Goal: Task Accomplishment & Management: Manage account settings

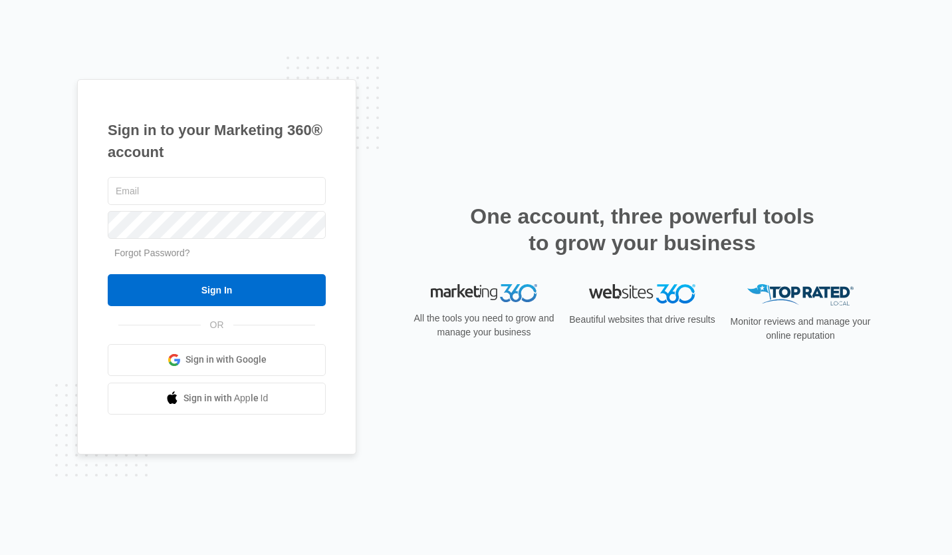
type input "[EMAIL_ADDRESS][DOMAIN_NAME]"
click at [271, 291] on input "Sign In" at bounding box center [217, 290] width 218 height 32
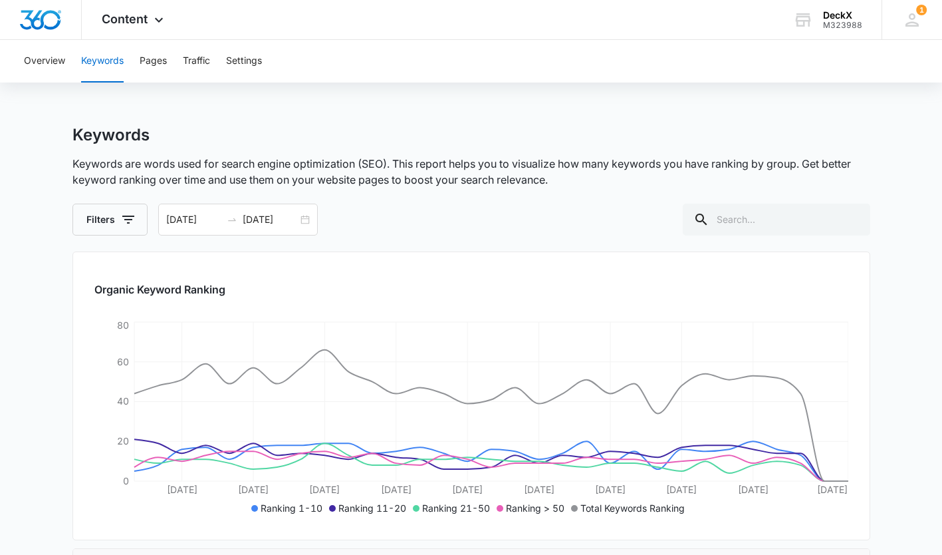
click at [156, 16] on icon at bounding box center [159, 20] width 16 height 16
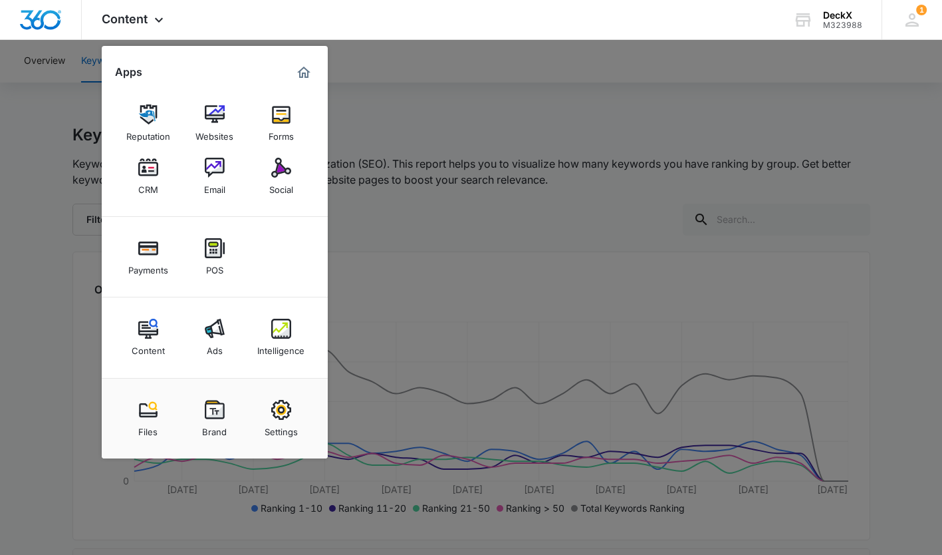
click at [215, 339] on div "Ads" at bounding box center [215, 347] width 16 height 17
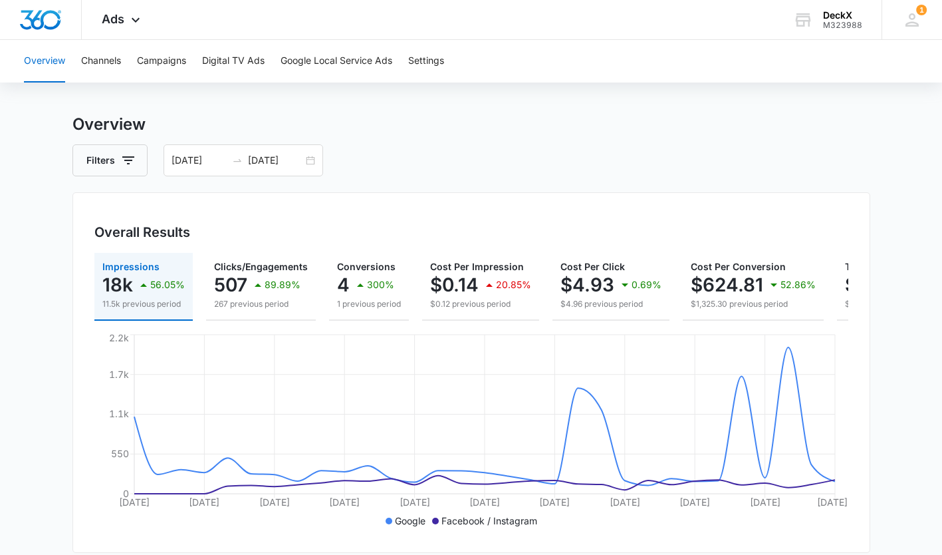
scroll to position [20, 0]
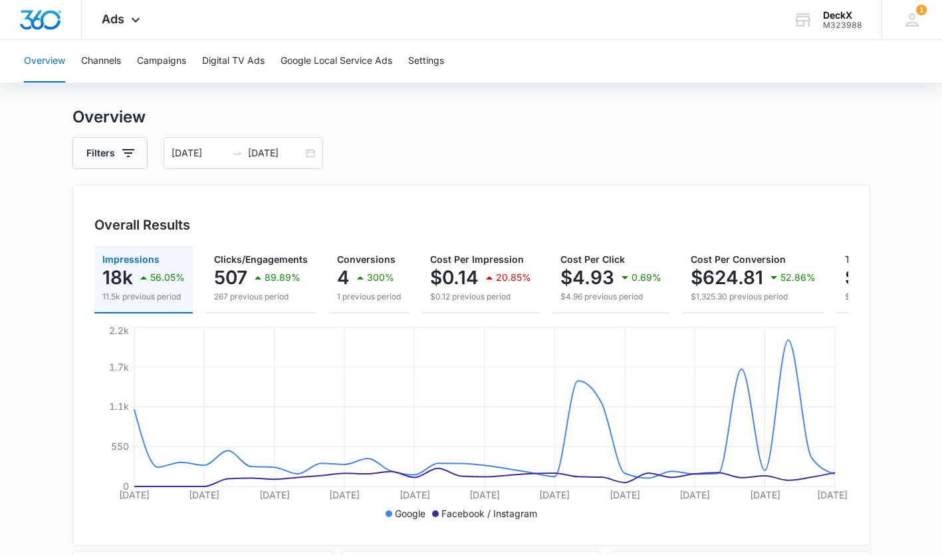
click at [131, 21] on icon at bounding box center [136, 20] width 16 height 16
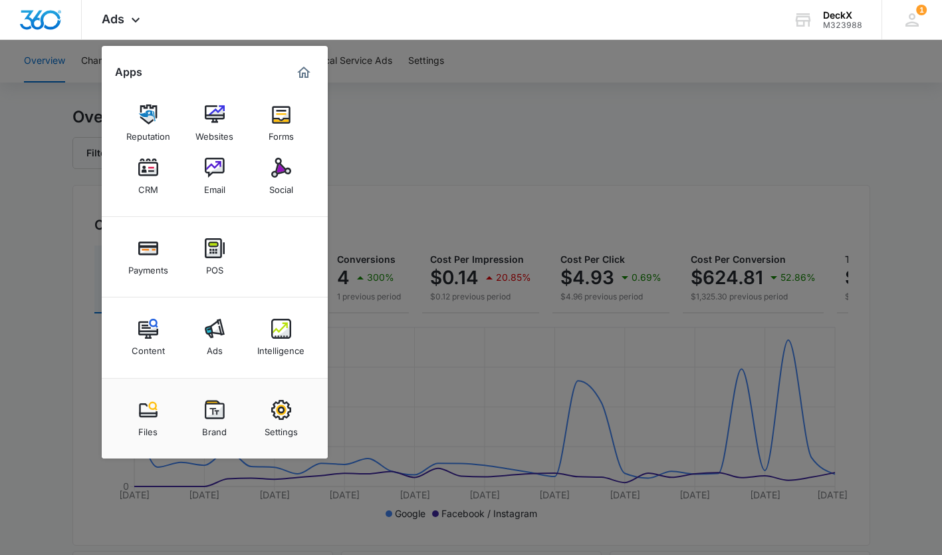
click at [151, 178] on div "CRM" at bounding box center [148, 186] width 20 height 17
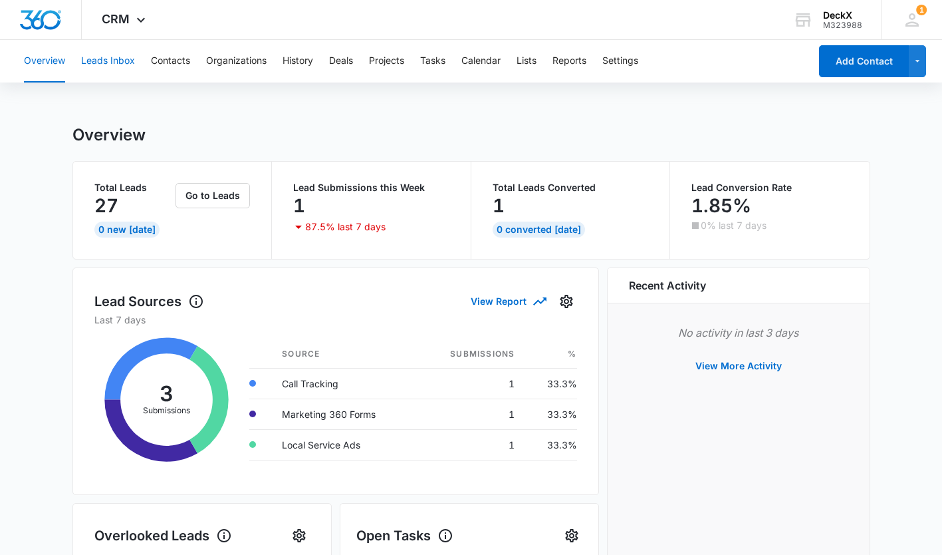
click at [112, 58] on button "Leads Inbox" at bounding box center [108, 61] width 54 height 43
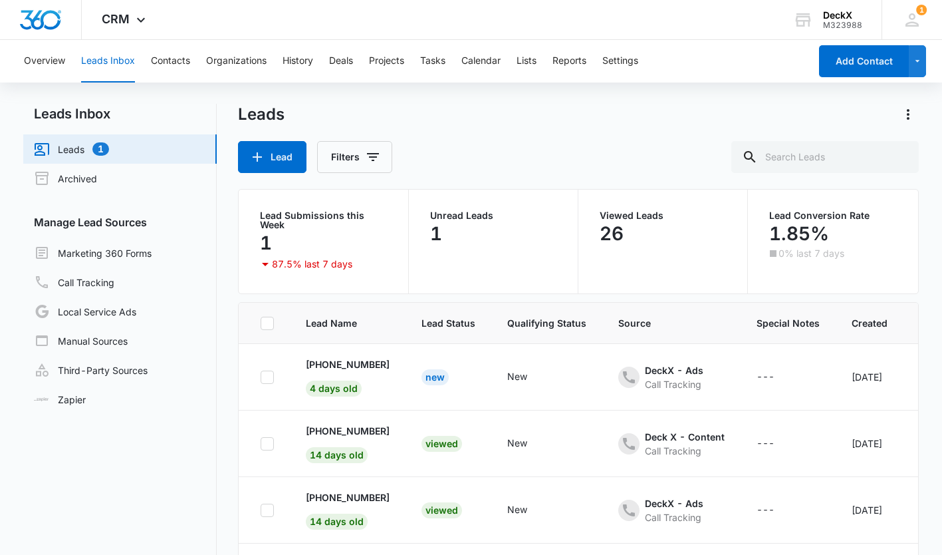
click at [419, 386] on td "New" at bounding box center [449, 377] width 86 height 67
click at [431, 377] on div "New" at bounding box center [435, 377] width 27 height 16
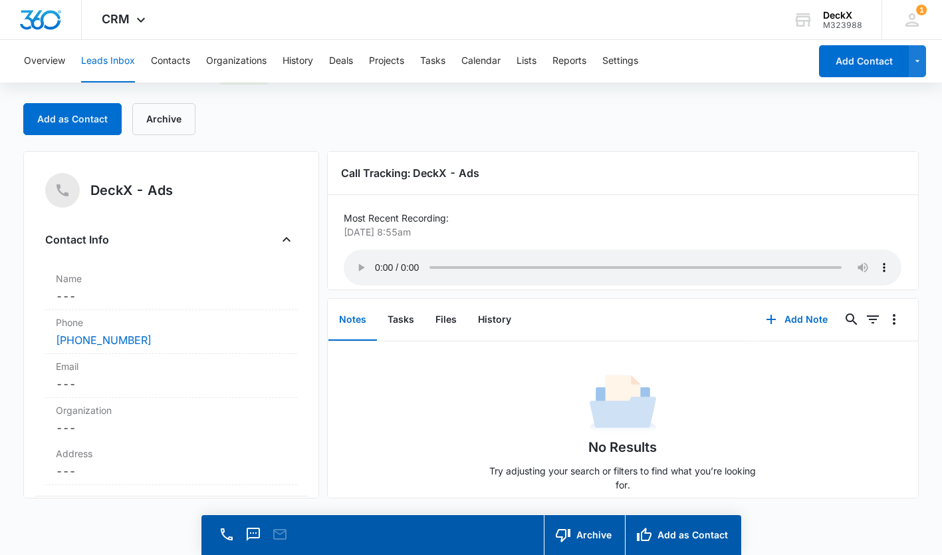
click at [124, 66] on button "Leads Inbox" at bounding box center [108, 61] width 54 height 43
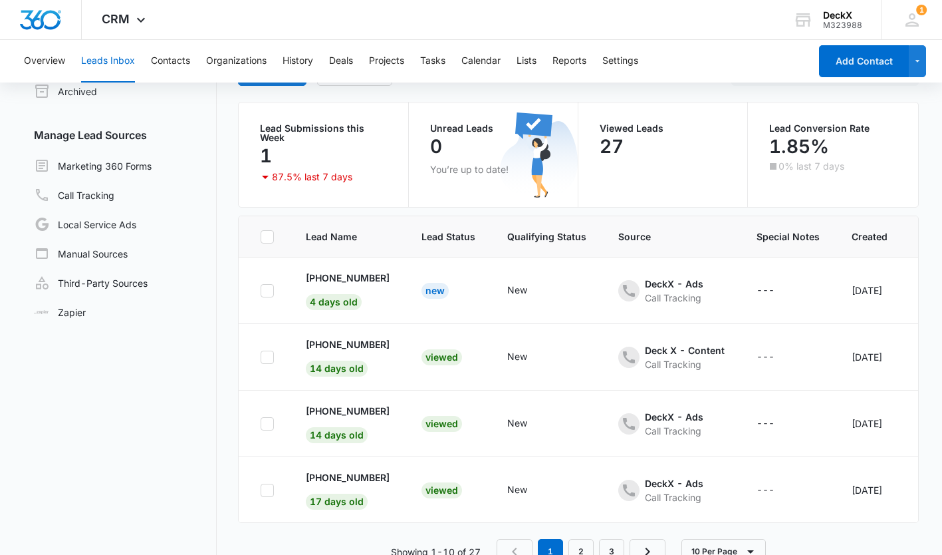
scroll to position [88, 0]
click at [137, 169] on link "Marketing 360 Forms" at bounding box center [93, 165] width 118 height 16
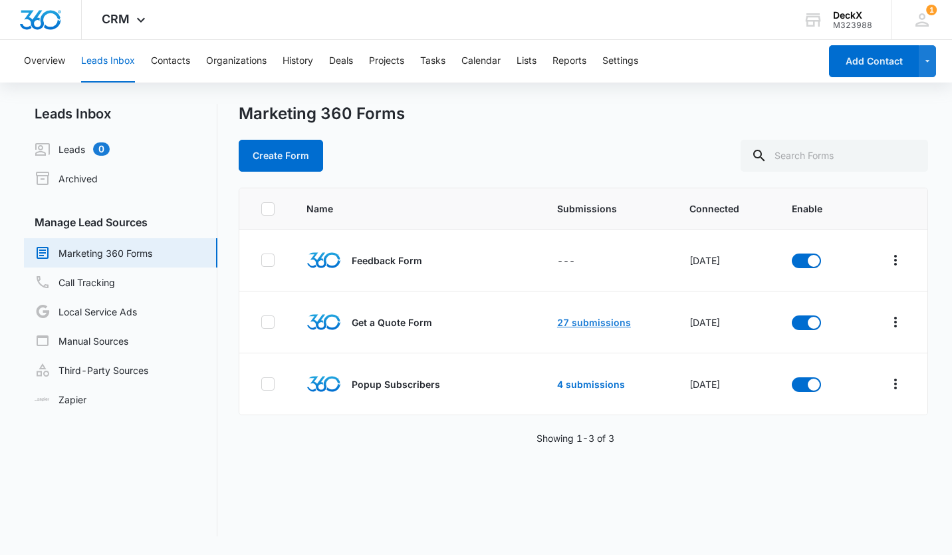
click at [590, 317] on link "27 submissions" at bounding box center [594, 322] width 74 height 11
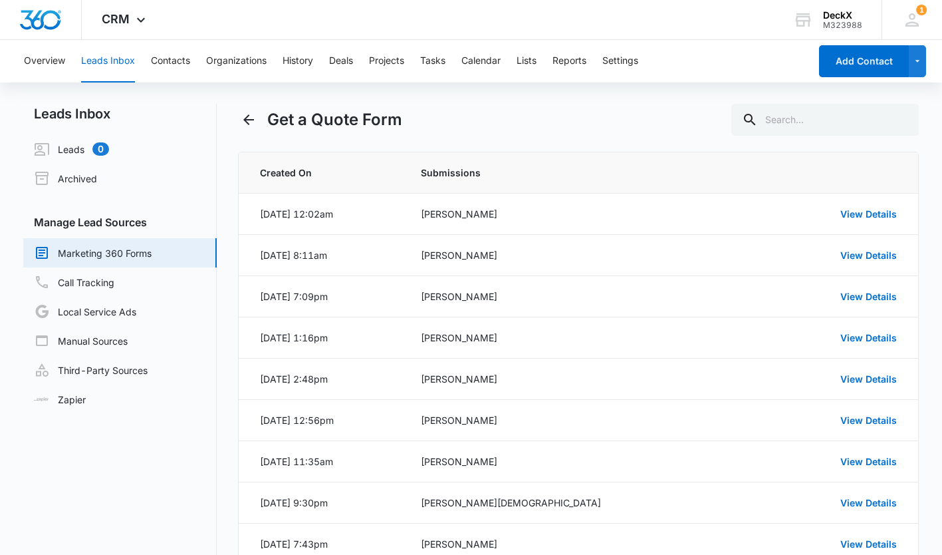
click at [861, 212] on link "View Details" at bounding box center [869, 213] width 57 height 11
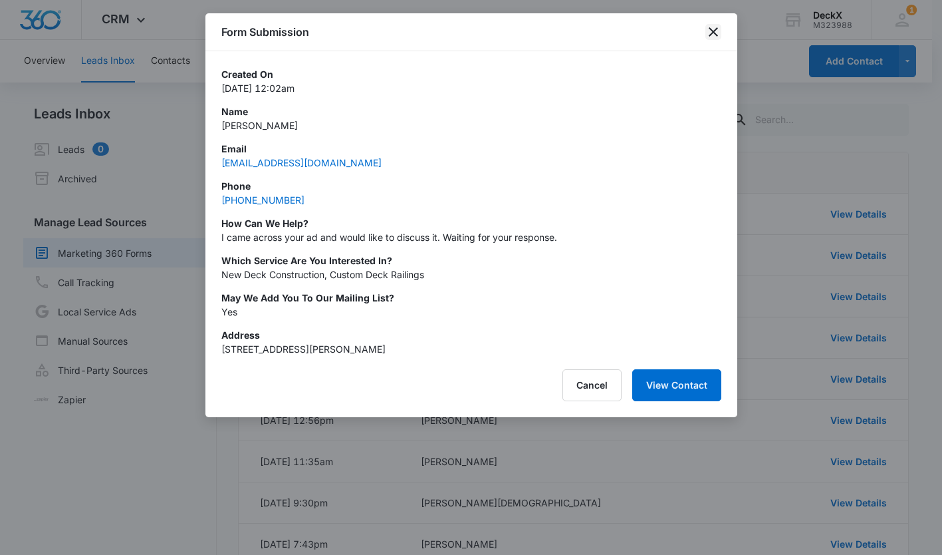
click at [713, 33] on icon "close" at bounding box center [713, 31] width 9 height 9
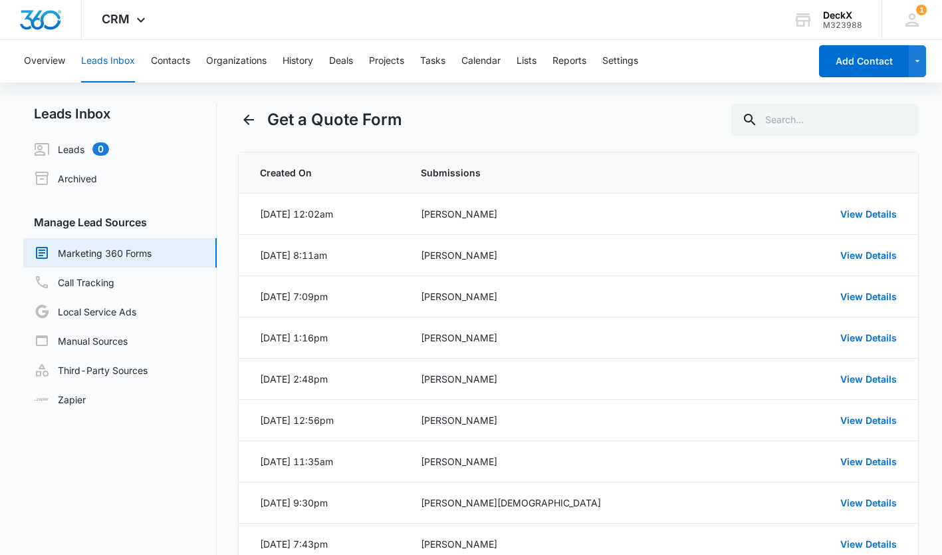
click at [857, 253] on link "View Details" at bounding box center [869, 254] width 57 height 11
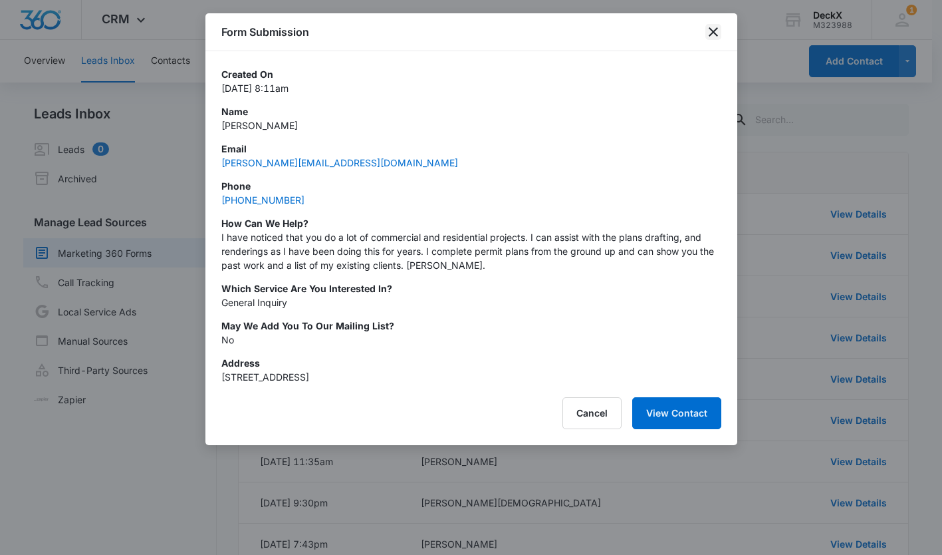
click at [712, 28] on icon "close" at bounding box center [714, 32] width 16 height 16
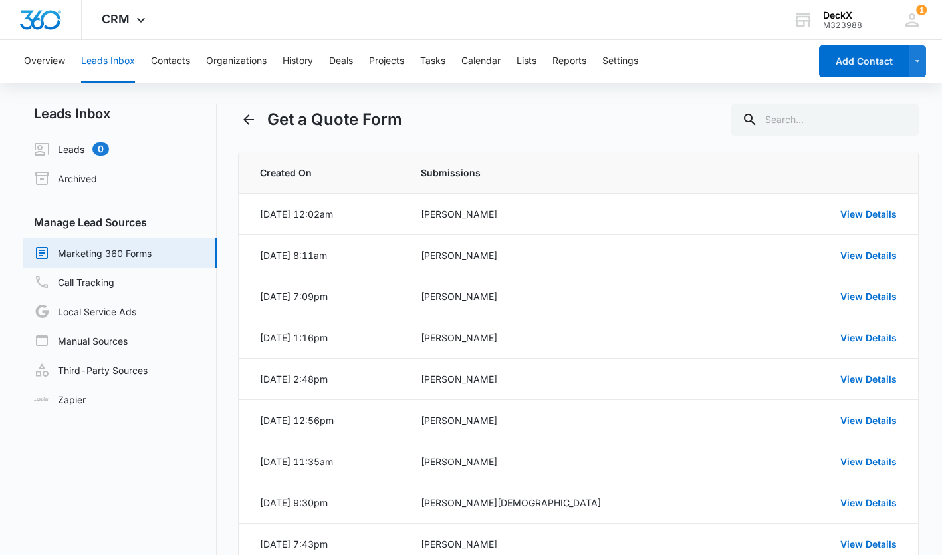
click at [860, 297] on link "View Details" at bounding box center [869, 296] width 57 height 11
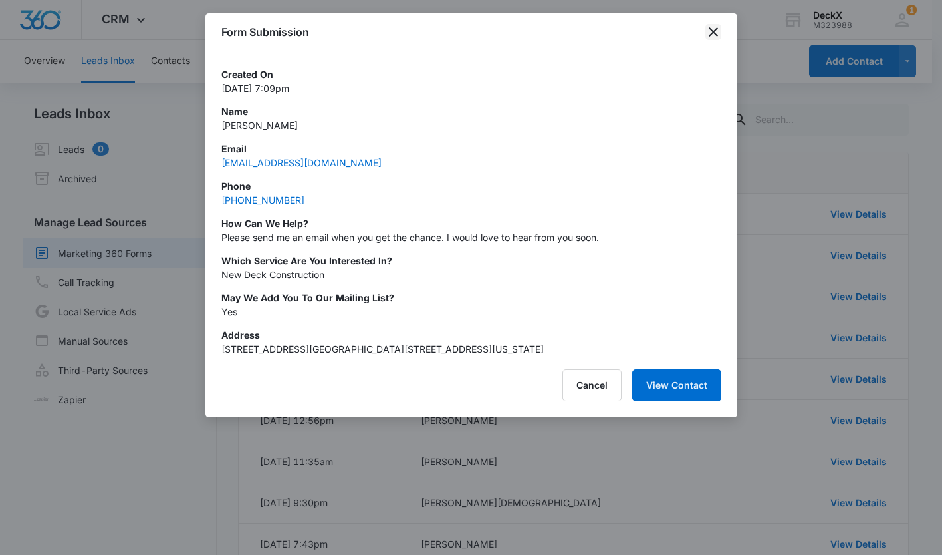
click at [718, 33] on icon "close" at bounding box center [714, 32] width 16 height 16
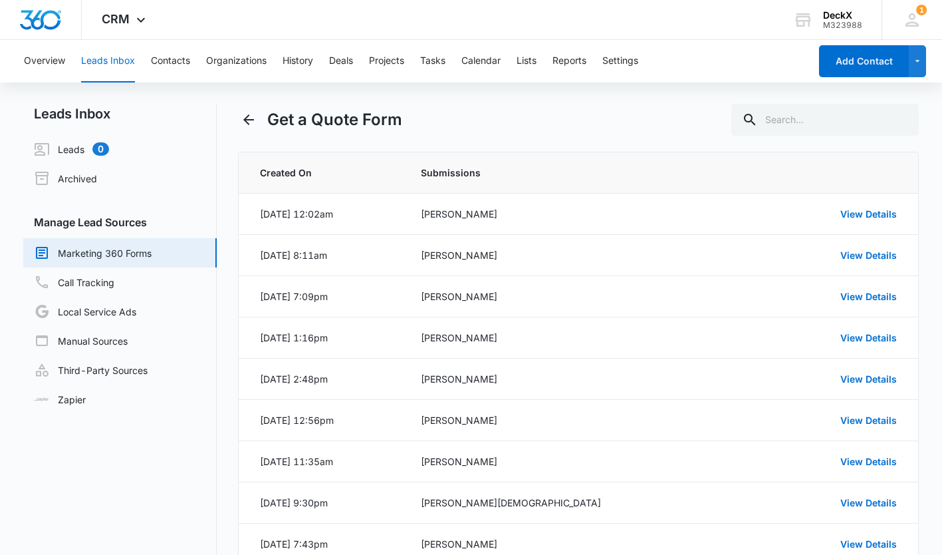
click at [865, 338] on link "View Details" at bounding box center [869, 337] width 57 height 11
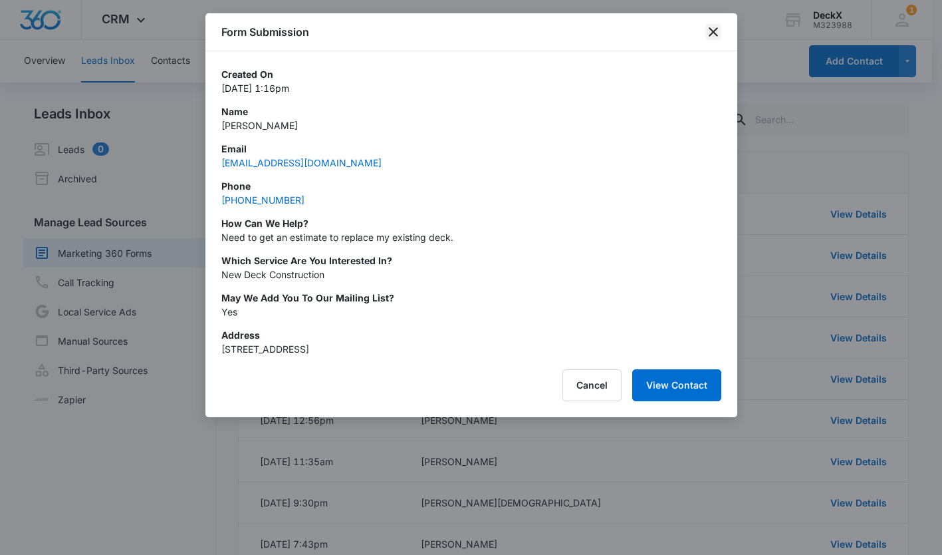
click at [716, 25] on icon "close" at bounding box center [714, 32] width 16 height 16
